Goal: Task Accomplishment & Management: Complete application form

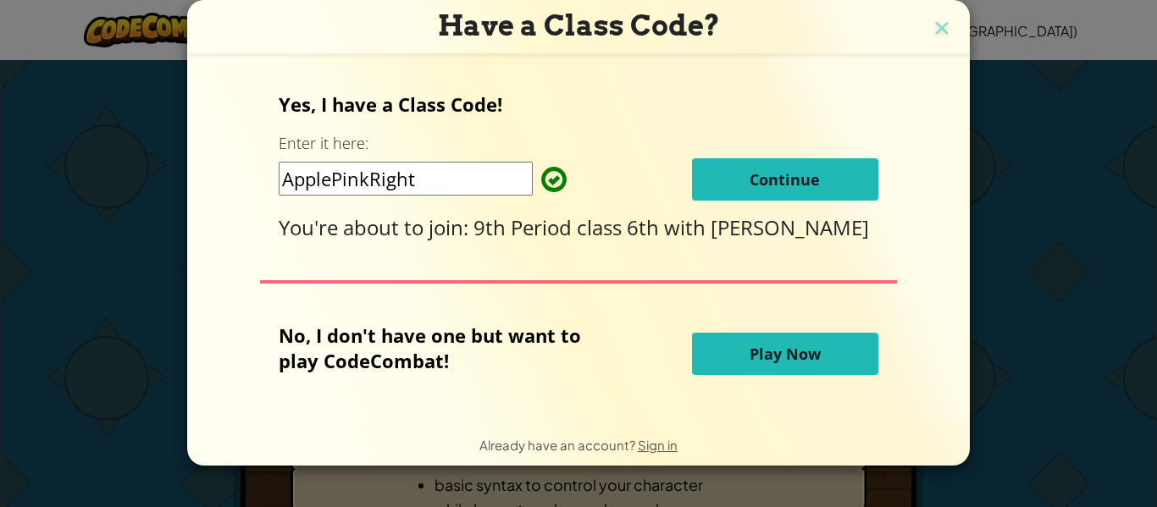
click at [782, 194] on button "Continue" at bounding box center [785, 179] width 186 height 42
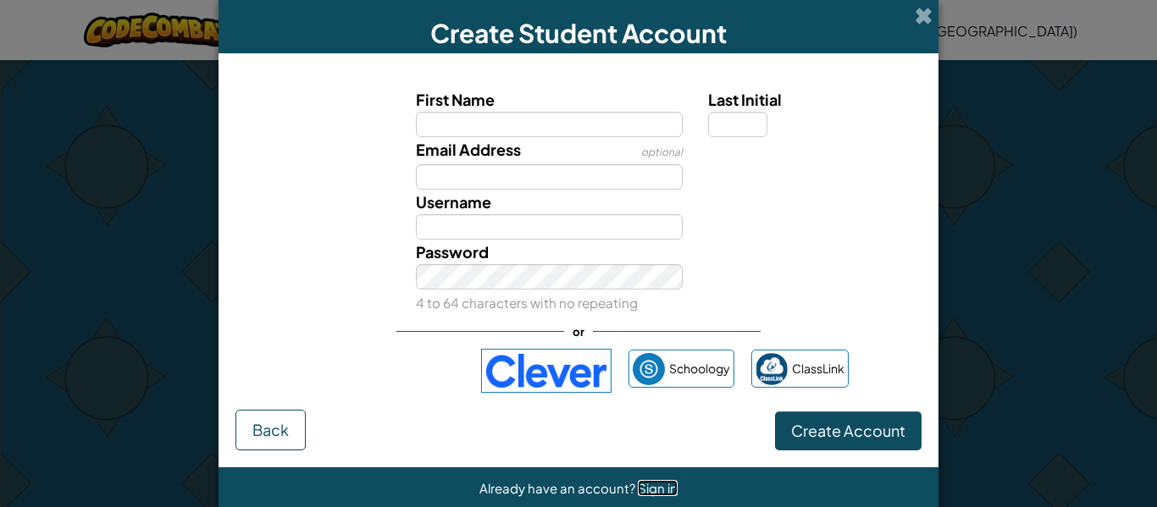
click at [649, 489] on span "Sign in" at bounding box center [658, 488] width 40 height 16
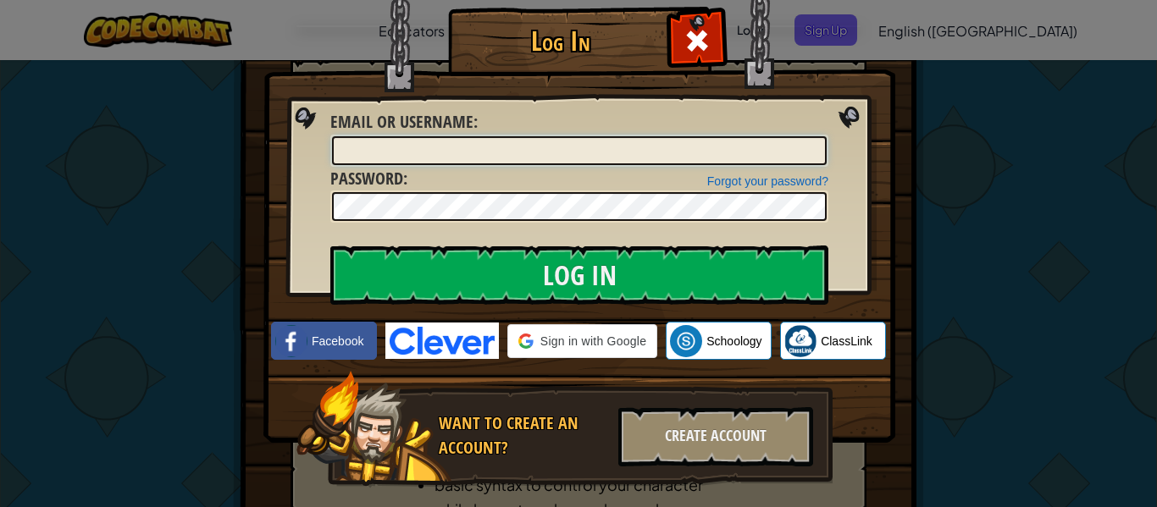
type input "USER_BayBay"
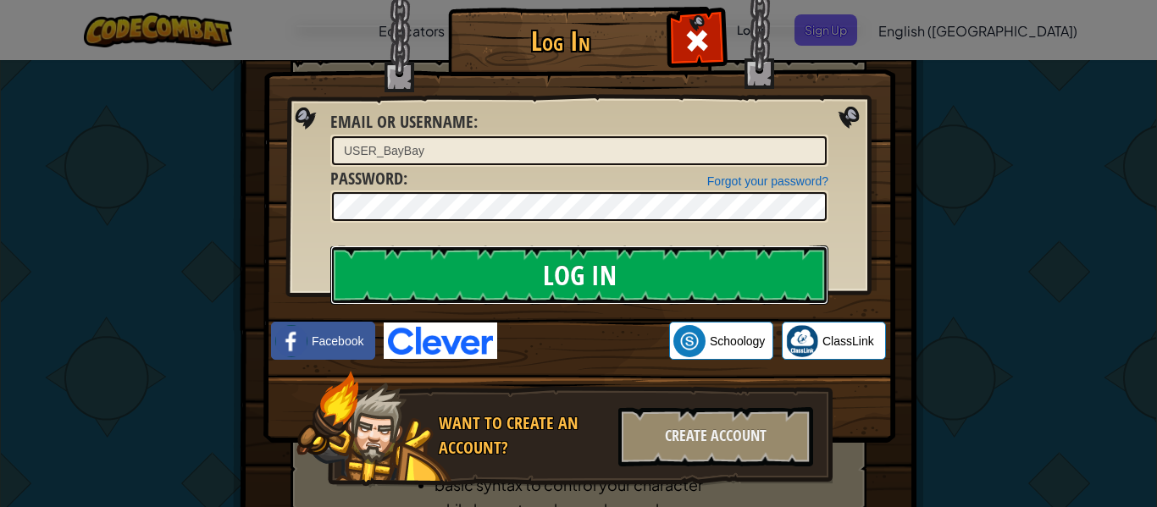
click at [588, 269] on input "Log In" at bounding box center [579, 275] width 498 height 59
